Goal: Task Accomplishment & Management: Use online tool/utility

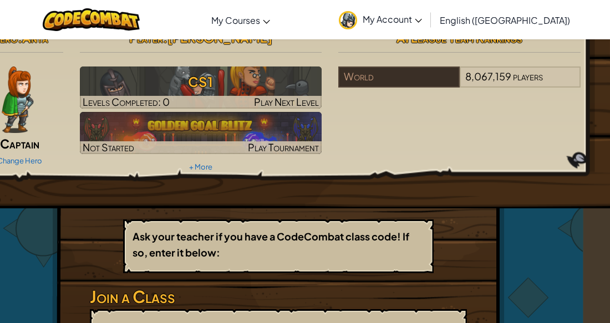
scroll to position [0, 30]
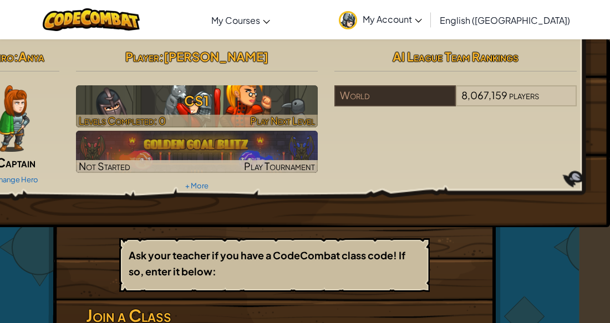
click at [275, 103] on h3 "CS1" at bounding box center [197, 100] width 242 height 25
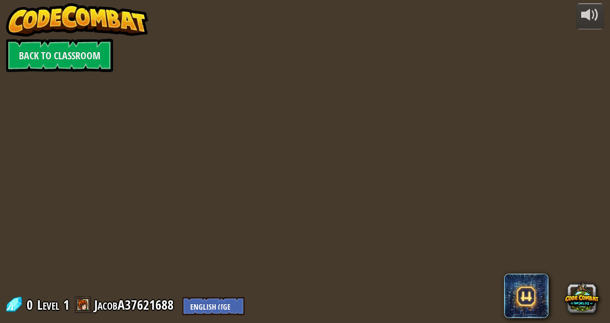
click at [323, 95] on div "powered by Back to Classroom 0 Level 1 JacobA37621688 English ([GEOGRAPHIC_DATA…" at bounding box center [305, 161] width 610 height 323
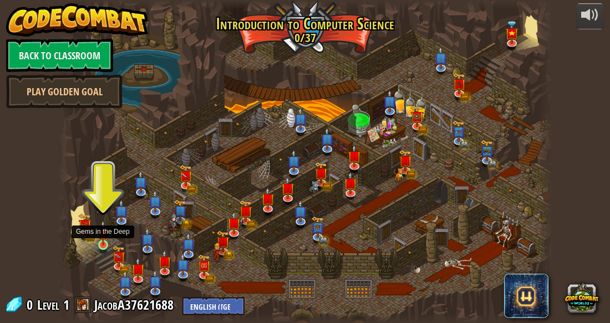
click at [104, 241] on img at bounding box center [103, 233] width 11 height 26
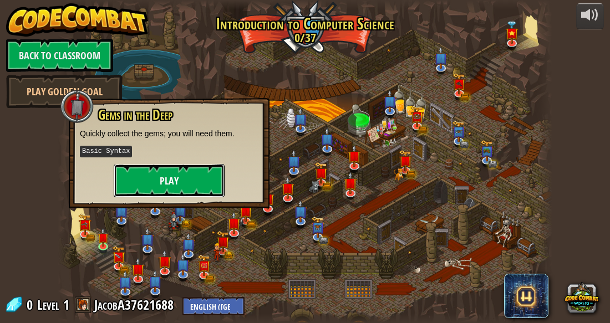
click at [206, 174] on button "Play" at bounding box center [169, 180] width 111 height 33
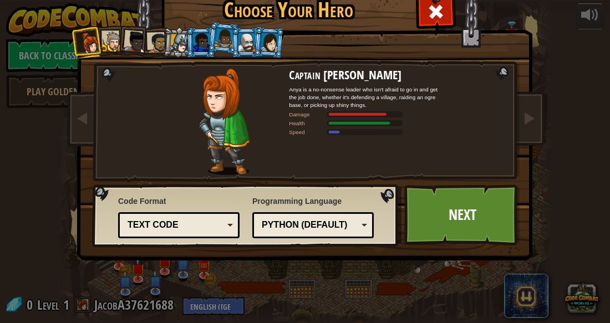
click at [203, 230] on div "Text code" at bounding box center [176, 225] width 96 height 13
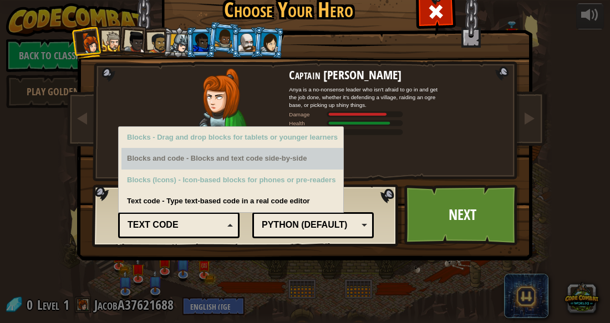
click at [120, 153] on div "Blocks - Drag and drop blocks for tablets or younger learners Blocks and code -…" at bounding box center [231, 169] width 226 height 87
click at [356, 154] on div "Captain [PERSON_NAME] Anya is a no-nonsense leader who isn't afraid to go in an…" at bounding box center [366, 121] width 155 height 107
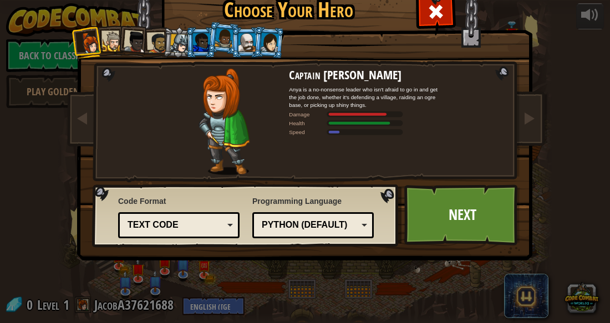
click at [352, 219] on div "Python (Default)" at bounding box center [310, 225] width 96 height 13
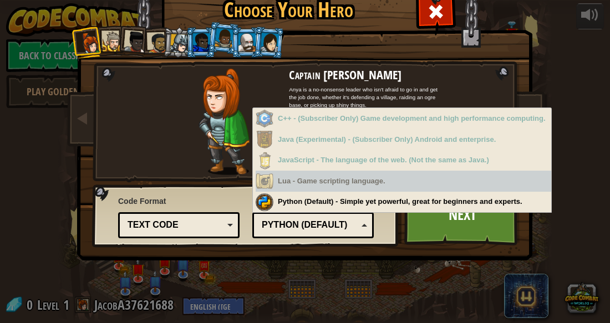
click at [209, 189] on div "Code Format Text code Blocks and code Blocks Blocks (Icons) Text code Blocks - …" at bounding box center [246, 215] width 300 height 57
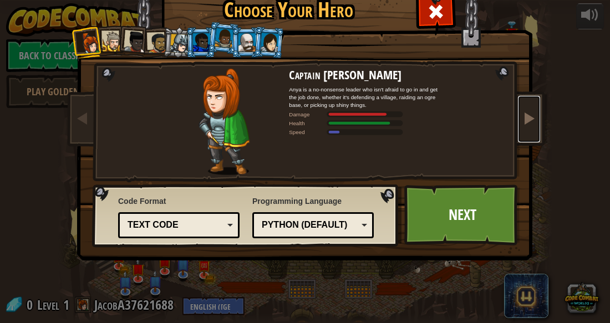
click at [532, 114] on span at bounding box center [528, 117] width 13 height 13
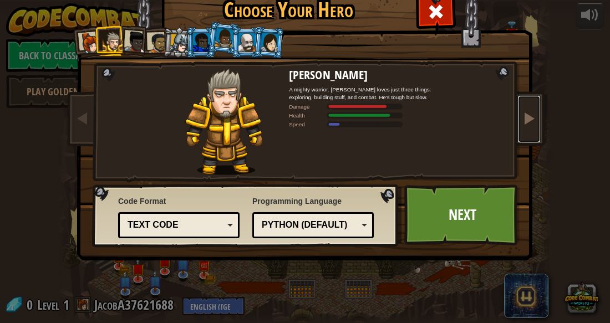
click at [532, 114] on span at bounding box center [528, 117] width 13 height 13
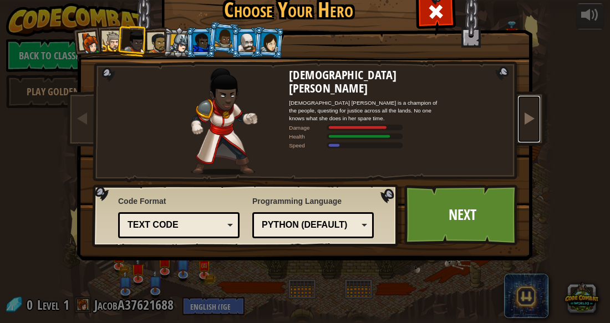
click at [532, 114] on span at bounding box center [528, 117] width 13 height 13
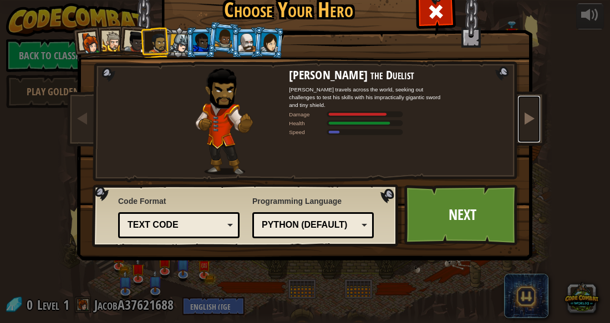
click at [532, 114] on span at bounding box center [528, 117] width 13 height 13
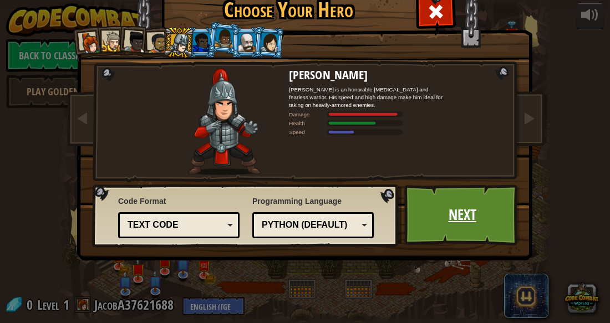
click at [460, 207] on link "Next" at bounding box center [462, 215] width 116 height 61
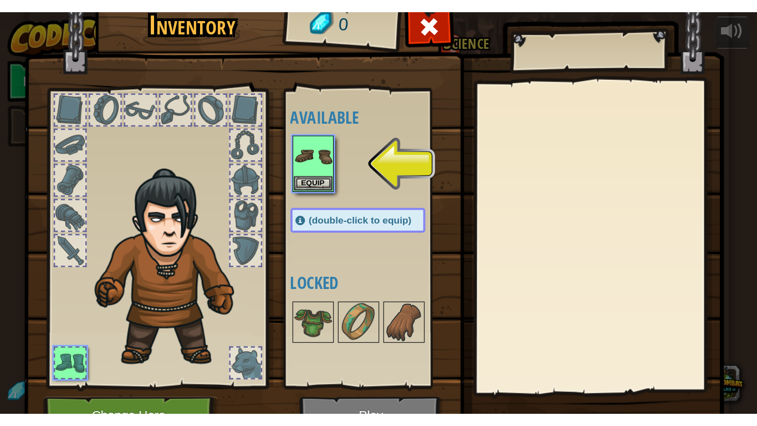
scroll to position [59, 0]
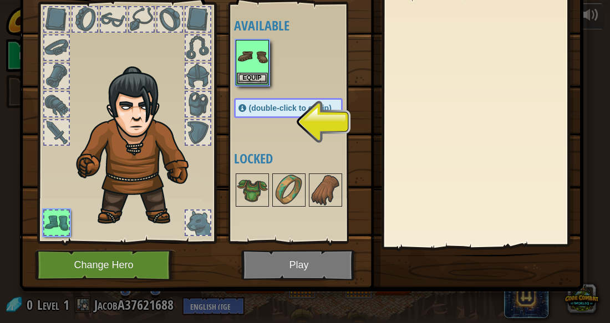
click at [260, 109] on span "(double-click to equip)" at bounding box center [290, 108] width 83 height 9
click at [202, 135] on div at bounding box center [198, 132] width 24 height 24
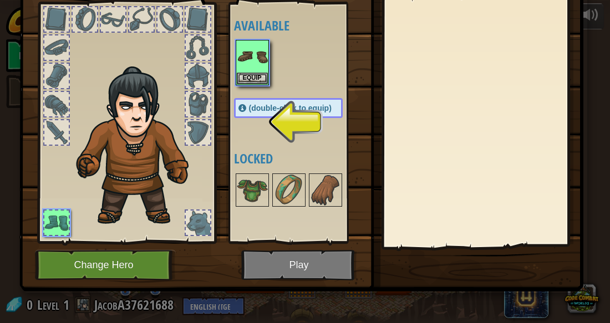
click at [298, 125] on div "Available Equip (double-click to equip) Locked" at bounding box center [299, 122] width 131 height 231
click at [148, 139] on img at bounding box center [139, 146] width 136 height 161
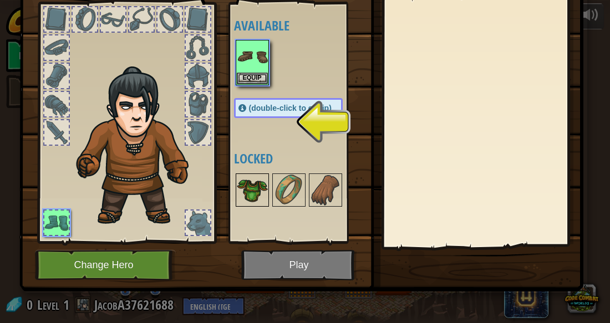
click at [250, 199] on img at bounding box center [252, 190] width 31 height 31
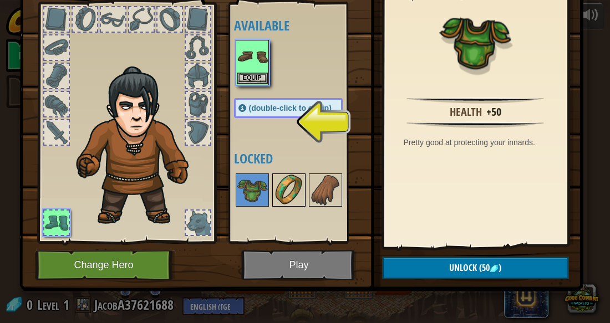
click at [284, 184] on img at bounding box center [288, 190] width 31 height 31
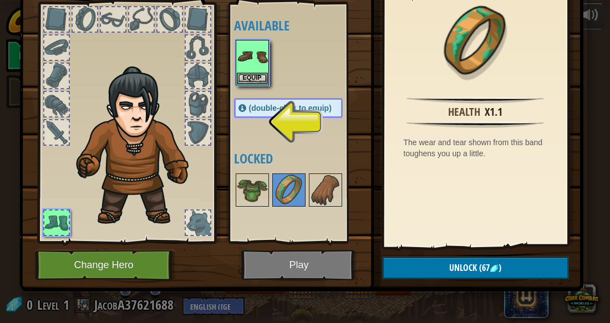
click at [343, 183] on div at bounding box center [299, 190] width 131 height 37
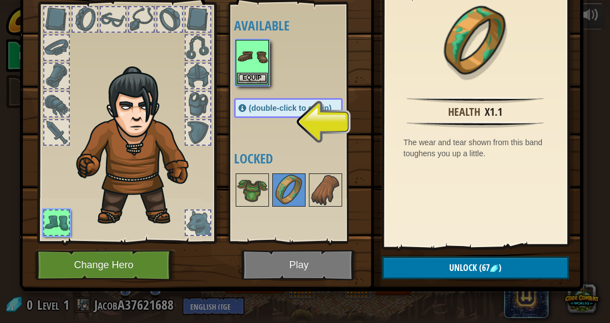
click at [202, 29] on div at bounding box center [198, 19] width 24 height 24
click at [246, 78] on button "Equip" at bounding box center [252, 78] width 31 height 12
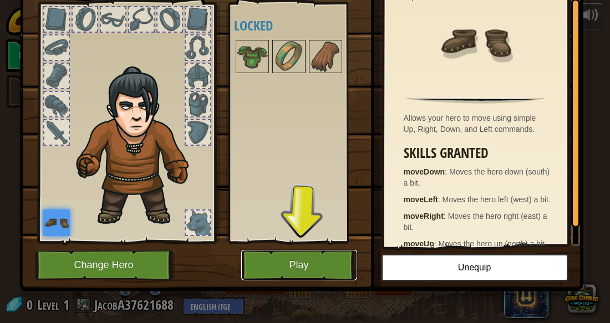
click at [321, 264] on button "Play" at bounding box center [299, 265] width 116 height 30
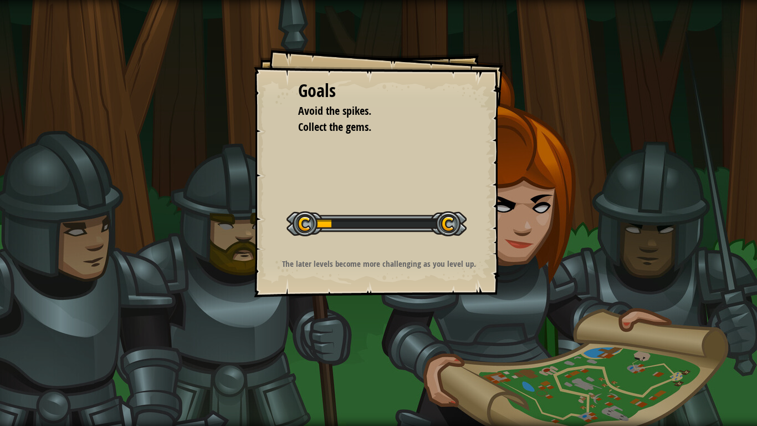
click at [452, 232] on div at bounding box center [377, 223] width 180 height 25
click at [609, 323] on div "Goals Avoid the spikes. Collect the gems. Start Level Error loading from server…" at bounding box center [378, 213] width 757 height 426
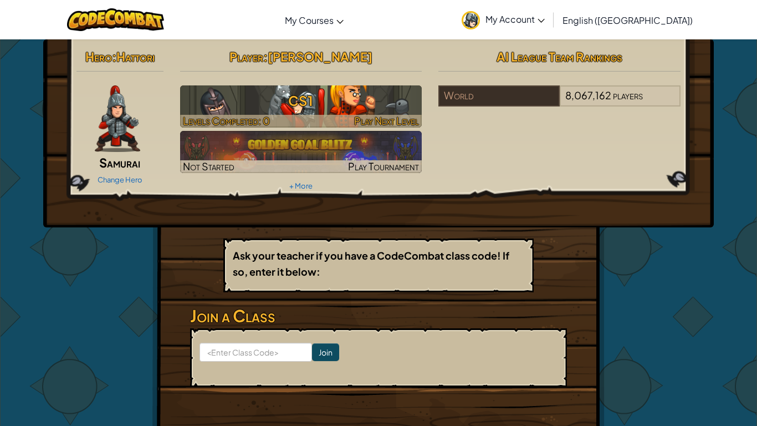
click at [367, 109] on h3 "CS1" at bounding box center [301, 100] width 242 height 25
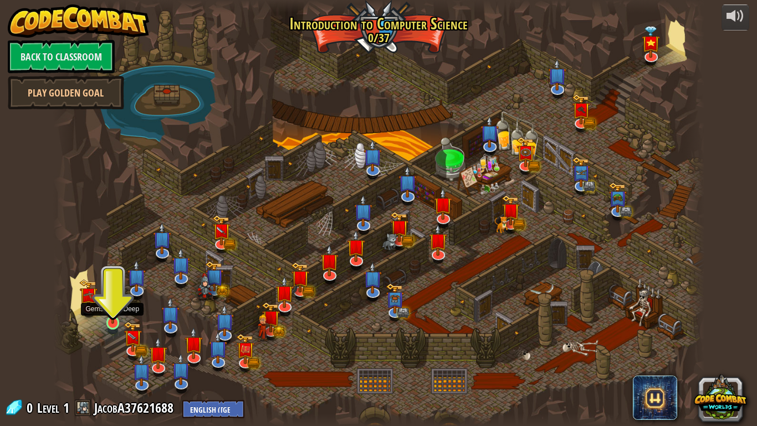
click at [116, 322] on img at bounding box center [113, 305] width 17 height 38
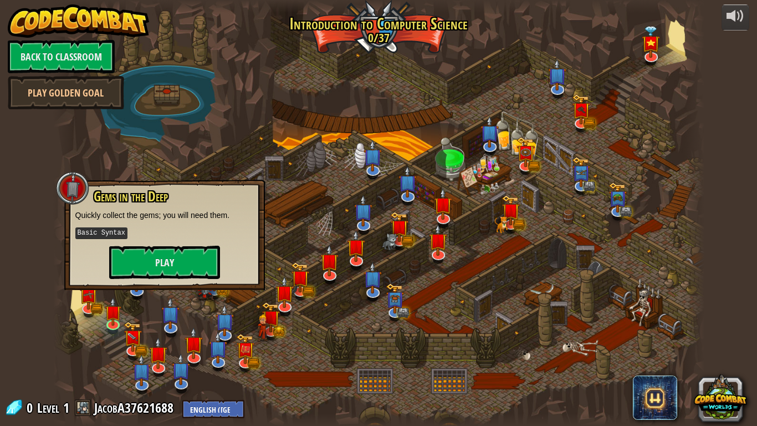
click at [80, 192] on div at bounding box center [72, 187] width 33 height 33
click at [77, 185] on div at bounding box center [72, 187] width 33 height 33
click at [292, 235] on div at bounding box center [379, 213] width 652 height 426
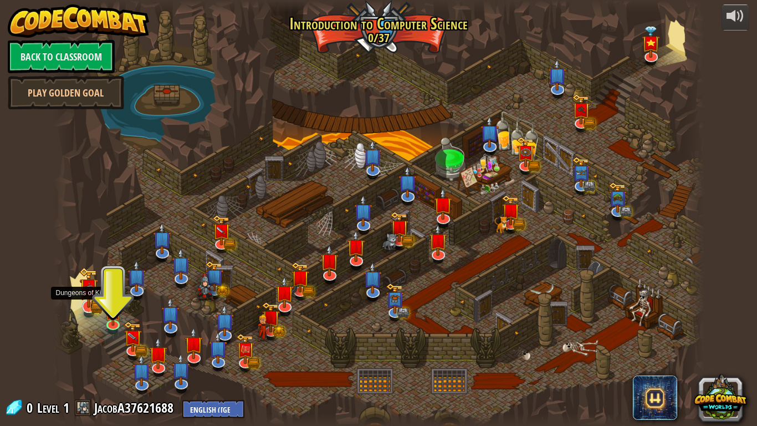
click at [91, 304] on img at bounding box center [88, 287] width 18 height 40
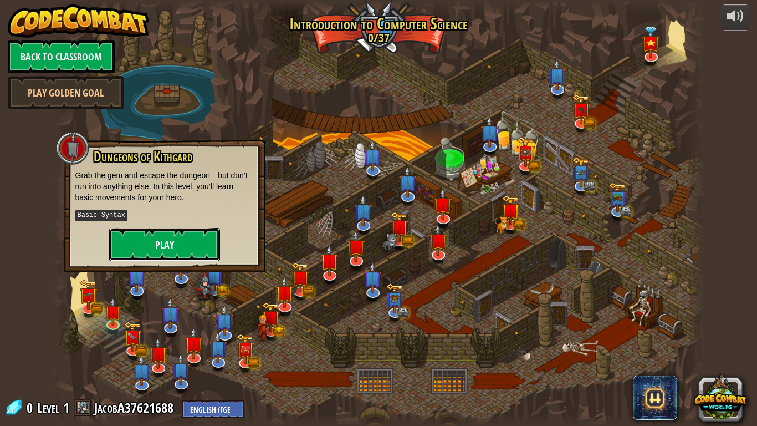
click at [192, 241] on button "Play" at bounding box center [164, 244] width 111 height 33
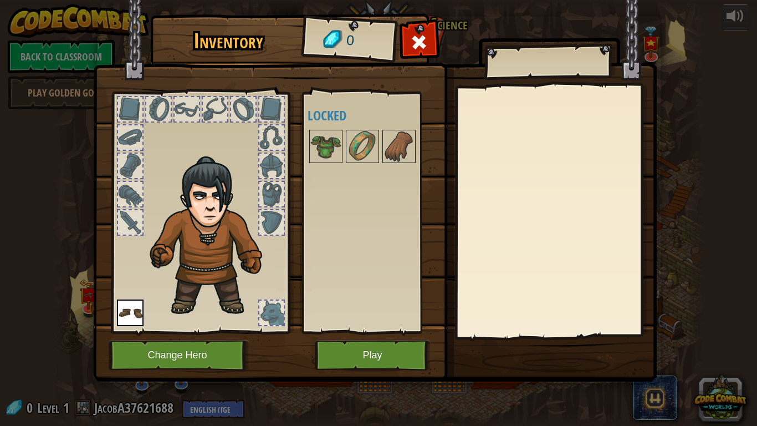
click at [121, 313] on img at bounding box center [130, 312] width 27 height 27
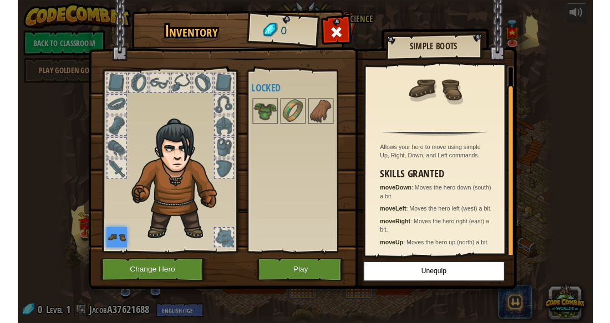
scroll to position [26, 0]
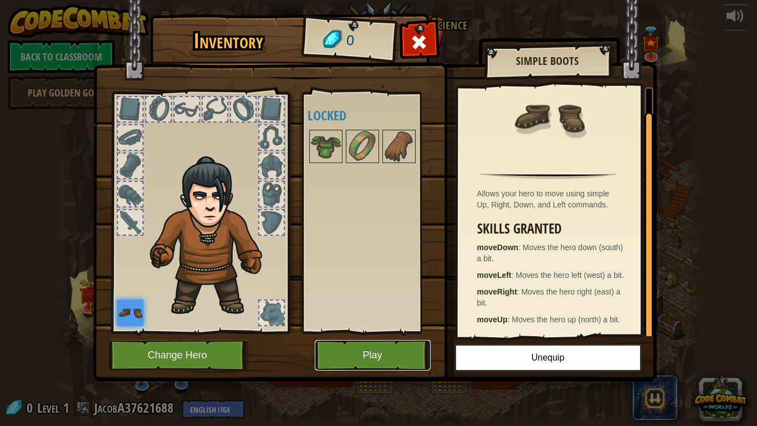
click at [392, 345] on button "Play" at bounding box center [373, 355] width 116 height 30
